Goal: Task Accomplishment & Management: Use online tool/utility

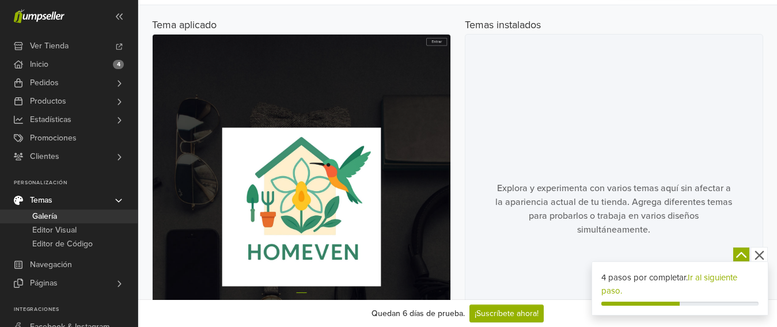
scroll to position [56, 0]
click at [56, 214] on span "Galería" at bounding box center [44, 217] width 25 height 14
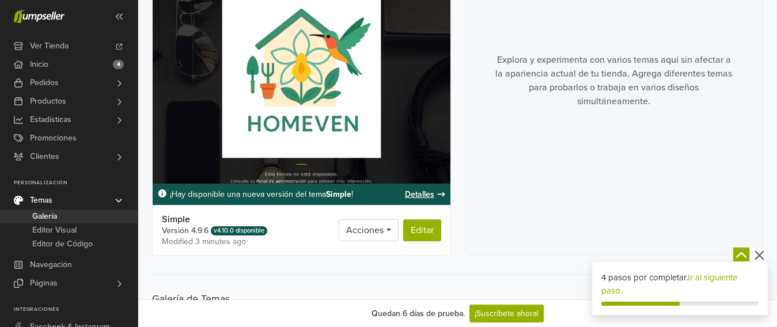
scroll to position [229, 0]
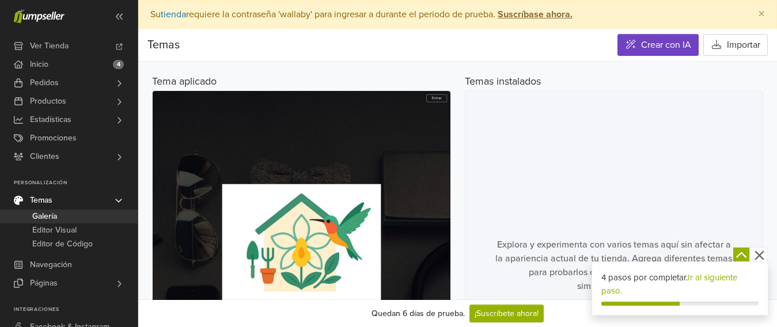
click at [764, 254] on icon "button" at bounding box center [759, 255] width 14 height 14
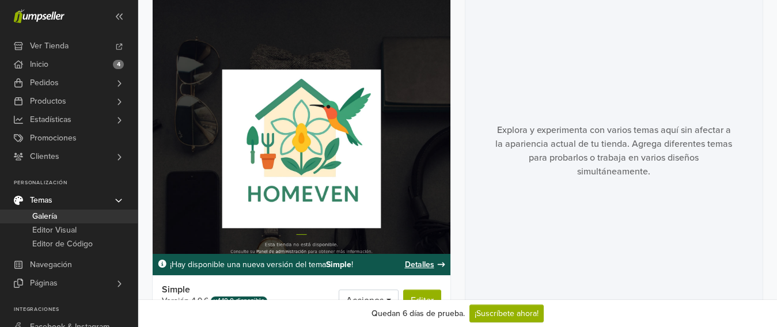
scroll to position [115, 0]
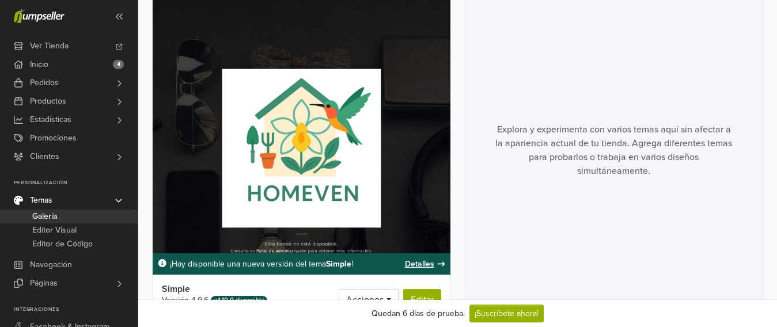
click at [334, 198] on img at bounding box center [302, 166] width 298 height 380
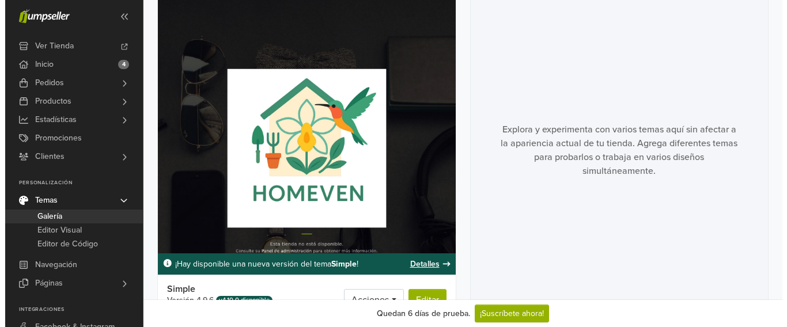
scroll to position [173, 0]
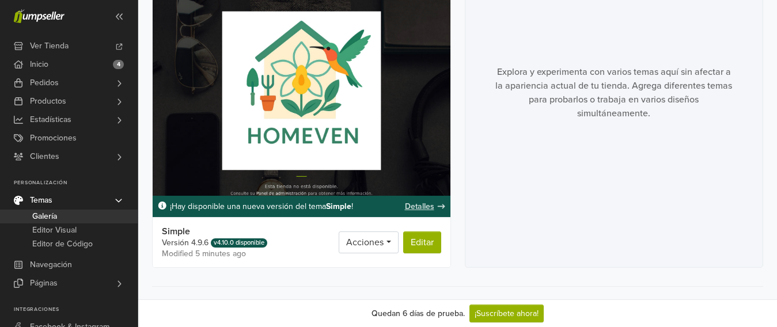
click at [425, 207] on link "Detalles" at bounding box center [425, 206] width 41 height 12
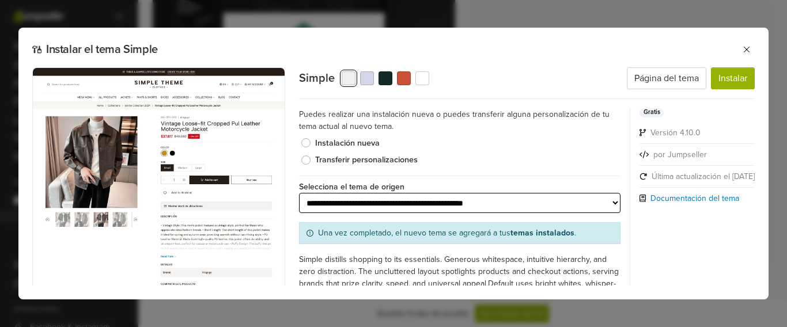
scroll to position [50, 0]
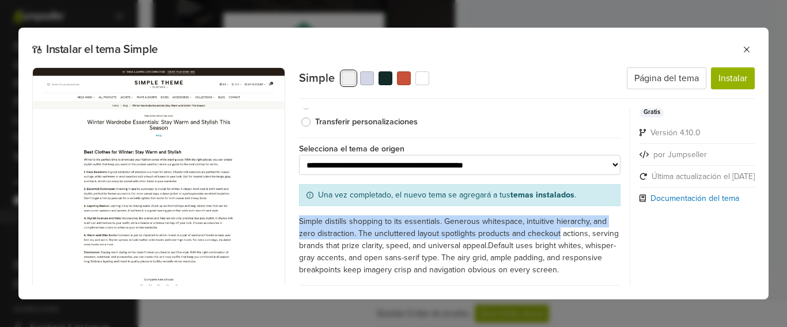
drag, startPoint x: 598, startPoint y: 226, endPoint x: 599, endPoint y: 178, distance: 48.4
click at [599, 179] on div "**********" at bounding box center [465, 222] width 332 height 229
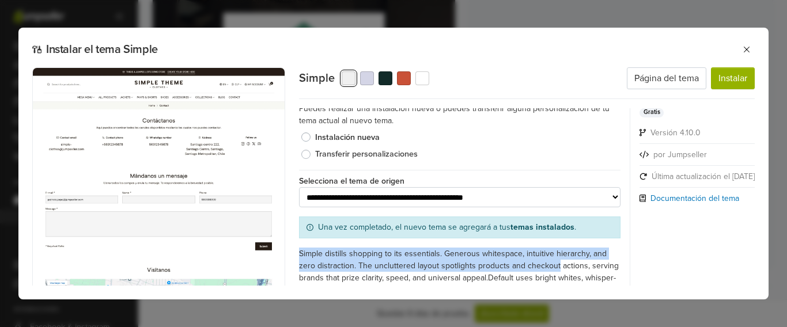
scroll to position [0, 0]
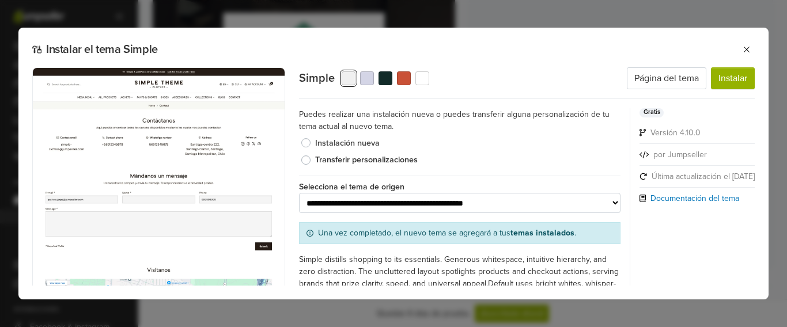
click at [377, 149] on label "Instalación nueva" at bounding box center [468, 143] width 306 height 13
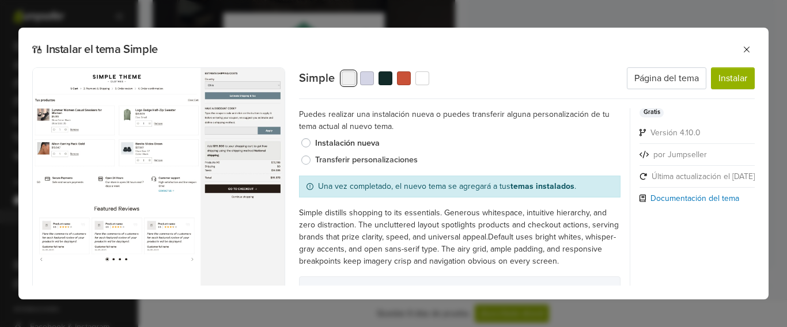
click at [403, 160] on label "Transferir personalizaciones" at bounding box center [468, 160] width 306 height 13
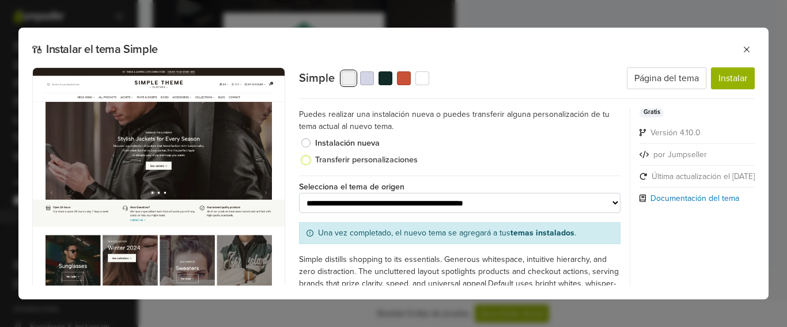
scroll to position [50, 0]
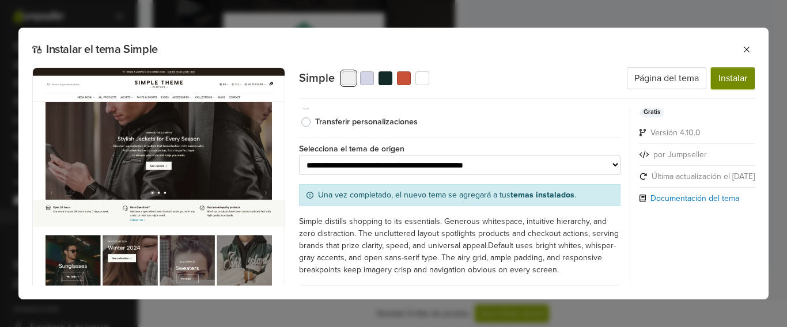
click at [732, 86] on button "Instalar" at bounding box center [733, 78] width 44 height 22
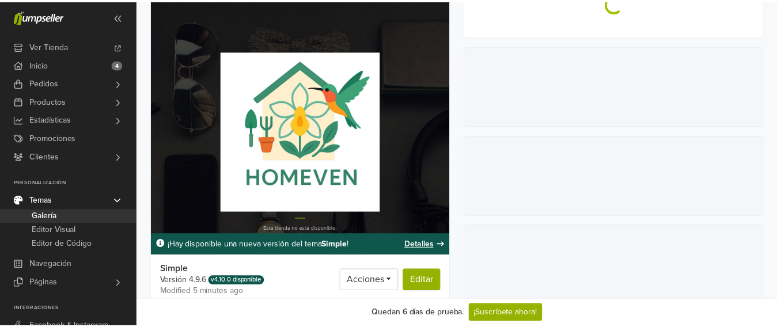
scroll to position [0, 0]
